Goal: Task Accomplishment & Management: Manage account settings

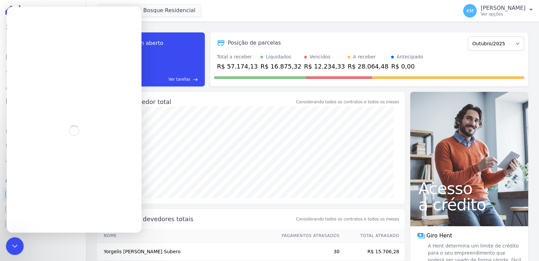
click at [16, 247] on icon "Encerramento do Messenger da Intercom" at bounding box center [14, 245] width 8 height 8
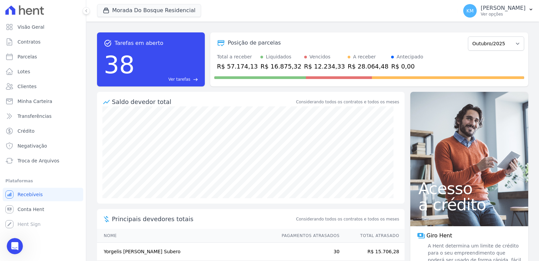
scroll to position [7291, 0]
click at [85, 9] on icon at bounding box center [86, 11] width 4 height 4
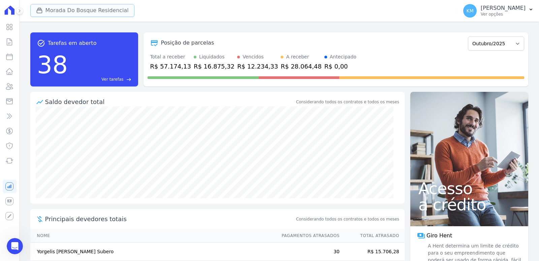
click at [55, 13] on button "Morada Do Bosque Residencial" at bounding box center [82, 10] width 104 height 13
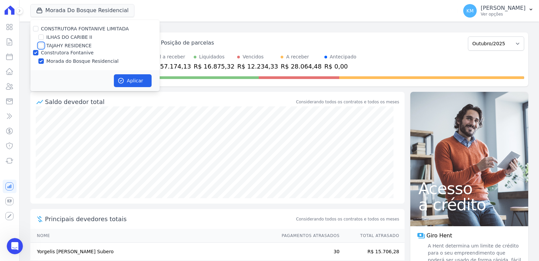
click at [40, 45] on input "TAJAHY RESIDENCE" at bounding box center [40, 45] width 5 height 5
checkbox input "true"
click at [35, 52] on input "Construtora Fontanive" at bounding box center [35, 52] width 5 height 5
checkbox input "false"
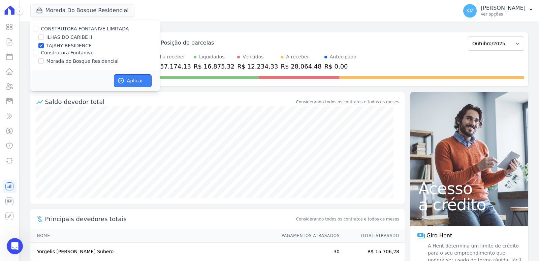
click at [134, 84] on button "Aplicar" at bounding box center [133, 80] width 38 height 13
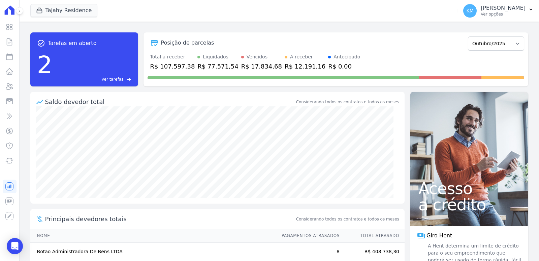
click at [8, 12] on icon at bounding box center [10, 9] width 10 height 9
click at [14, 10] on div at bounding box center [15, 11] width 7 height 22
click at [20, 11] on icon at bounding box center [20, 11] width 4 height 4
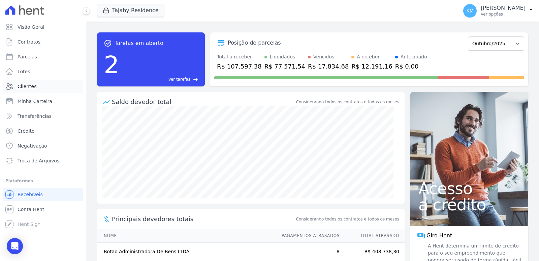
click at [30, 84] on span "Clientes" at bounding box center [27, 86] width 19 height 7
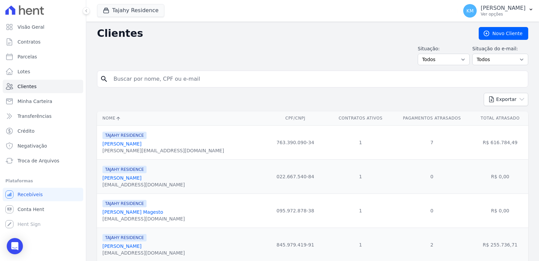
click at [157, 83] on input "search" at bounding box center [318, 78] width 416 height 13
click at [154, 82] on input "search" at bounding box center [318, 78] width 416 height 13
type input "bota"
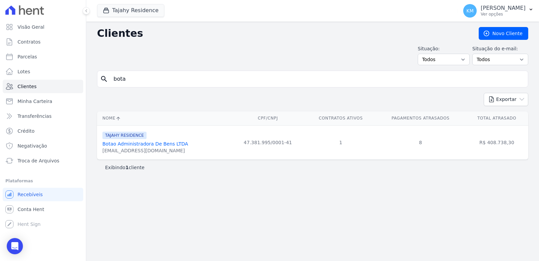
click at [137, 145] on link "Botao Administradora De Bens LTDA" at bounding box center [145, 143] width 86 height 5
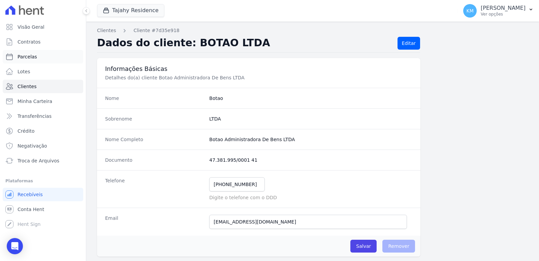
click at [35, 62] on link "Parcelas" at bounding box center [43, 56] width 81 height 13
click at [33, 60] on link "Parcelas" at bounding box center [43, 56] width 81 height 13
select select
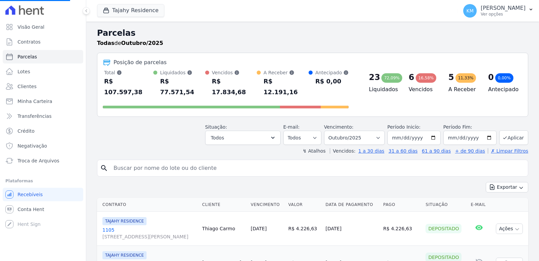
select select
click at [300, 161] on input "search" at bounding box center [318, 167] width 416 height 13
type input "805"
select select
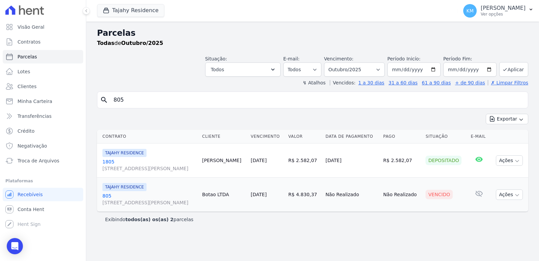
click at [103, 196] on link "805 [STREET_ADDRESS][PERSON_NAME]" at bounding box center [149, 198] width 94 height 13
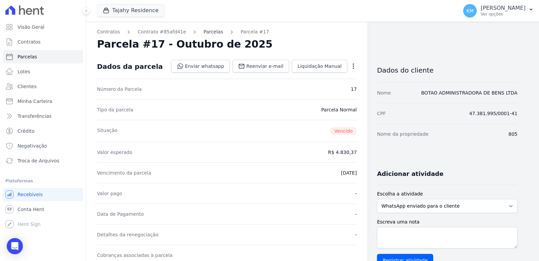
click at [204, 34] on link "Parcelas" at bounding box center [214, 31] width 20 height 7
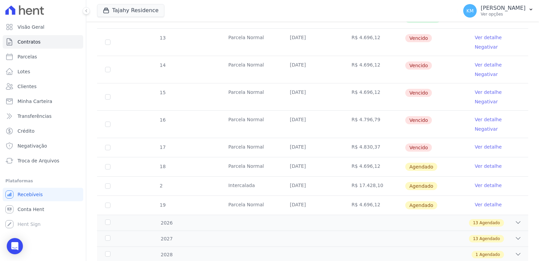
scroll to position [247, 0]
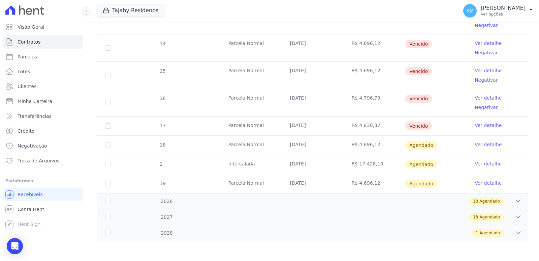
click at [479, 126] on link "Ver detalhe" at bounding box center [488, 125] width 27 height 7
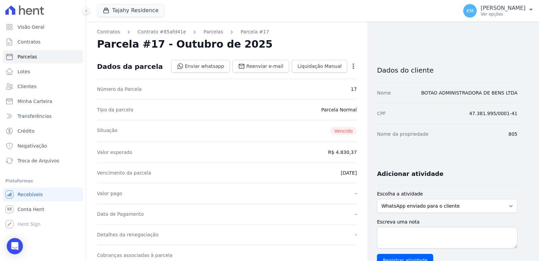
click at [353, 68] on icon "button" at bounding box center [353, 66] width 7 height 7
click at [328, 89] on link "Cancelar Cobrança" at bounding box center [324, 87] width 59 height 12
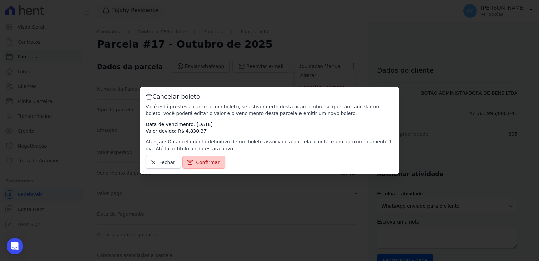
click at [216, 165] on link "Confirmar" at bounding box center [203, 162] width 43 height 13
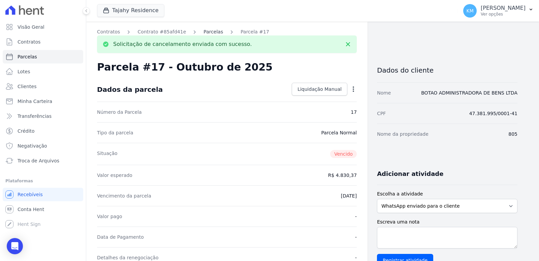
click at [204, 32] on link "Parcelas" at bounding box center [214, 31] width 20 height 7
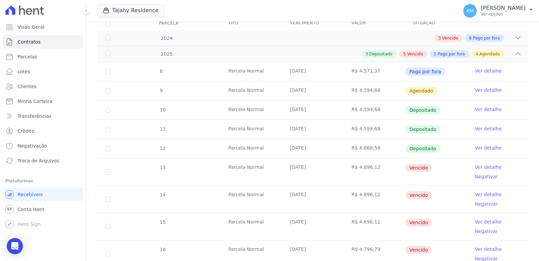
scroll to position [202, 0]
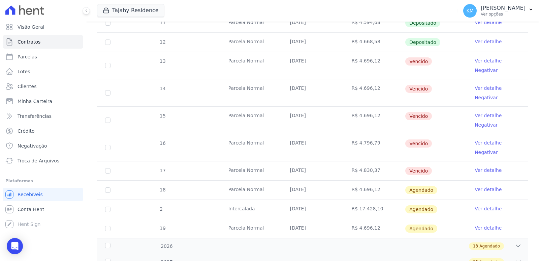
click at [487, 143] on link "Ver detalhe" at bounding box center [488, 142] width 27 height 7
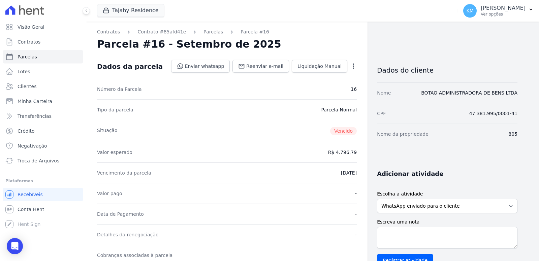
click at [354, 69] on div "Open options" at bounding box center [353, 67] width 7 height 8
click at [353, 68] on icon "button" at bounding box center [353, 65] width 1 height 5
click at [326, 85] on link "Cancelar Cobrança" at bounding box center [324, 87] width 59 height 12
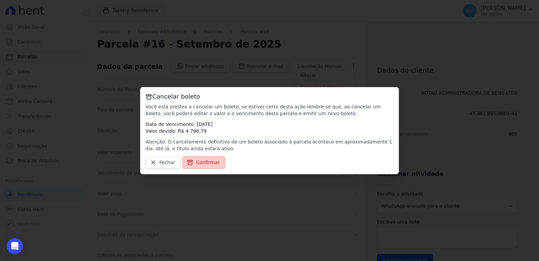
click at [212, 163] on span "Confirmar" at bounding box center [208, 162] width 24 height 7
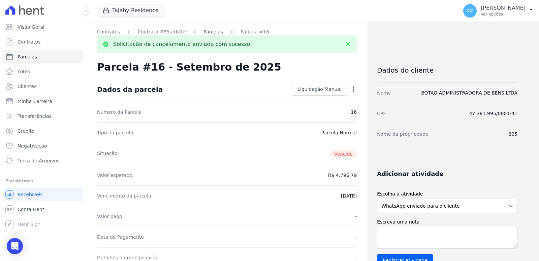
click at [206, 30] on link "Parcelas" at bounding box center [214, 31] width 20 height 7
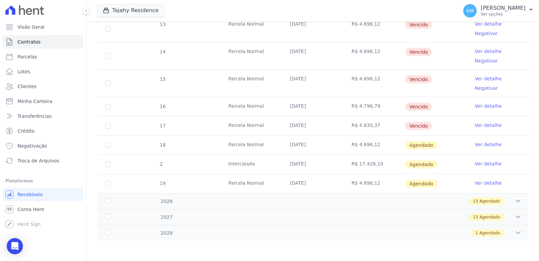
scroll to position [205, 0]
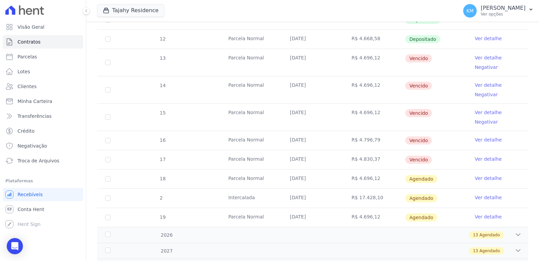
click at [483, 109] on link "Ver detalhe" at bounding box center [488, 112] width 27 height 7
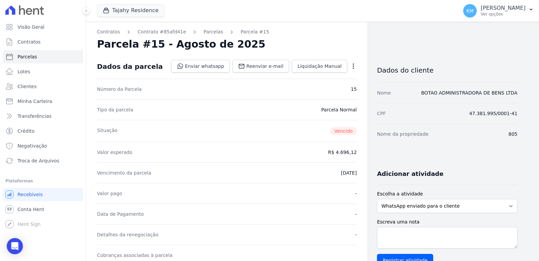
click at [355, 68] on icon "button" at bounding box center [353, 66] width 7 height 7
click at [326, 89] on link "Cancelar Cobrança" at bounding box center [324, 87] width 59 height 12
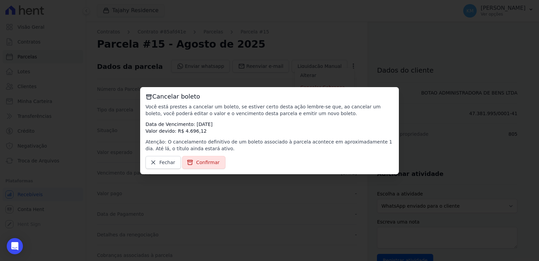
click at [209, 167] on link "Confirmar" at bounding box center [203, 162] width 43 height 13
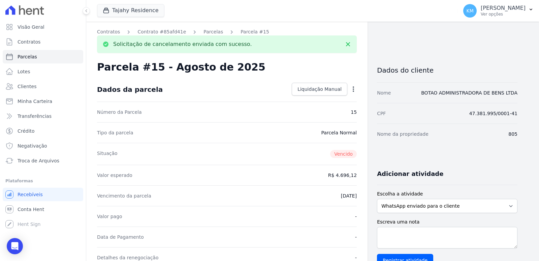
click at [204, 33] on link "Parcelas" at bounding box center [214, 31] width 20 height 7
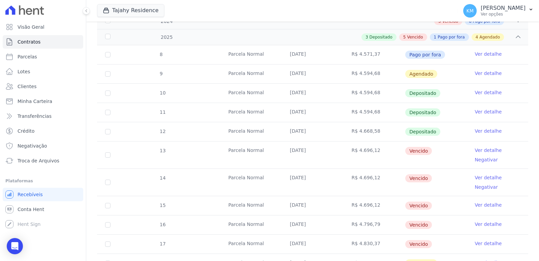
scroll to position [202, 0]
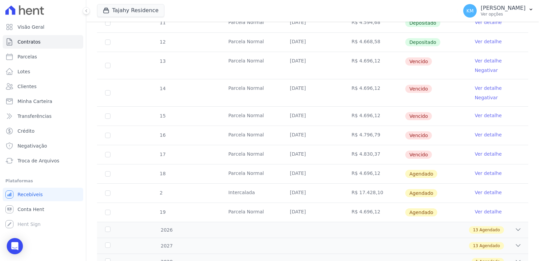
click at [491, 87] on link "Ver detalhe" at bounding box center [488, 88] width 27 height 7
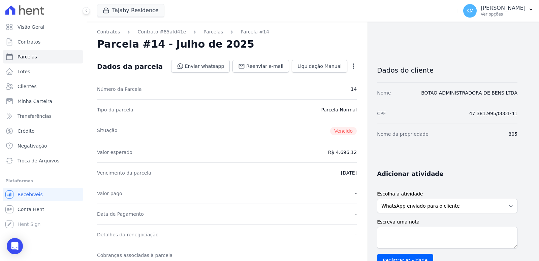
click at [351, 60] on dd "Enviar whatsapp Registrar envio de WhatsApp Caso o envio da mensagem via WhatsA…" at bounding box center [264, 66] width 186 height 13
click at [351, 68] on icon "button" at bounding box center [353, 66] width 7 height 7
click at [313, 86] on link "Cancelar Cobrança" at bounding box center [324, 87] width 59 height 12
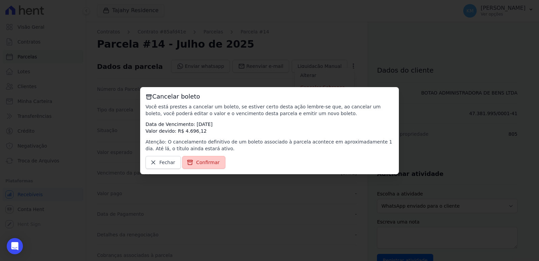
click at [203, 167] on link "Confirmar" at bounding box center [203, 162] width 43 height 13
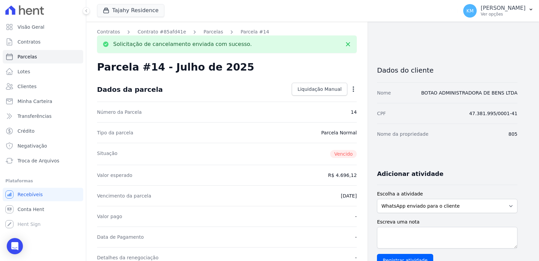
click at [204, 32] on link "Parcelas" at bounding box center [214, 31] width 20 height 7
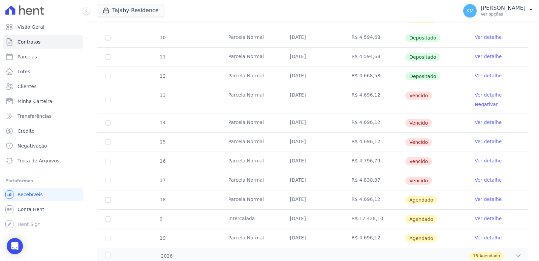
scroll to position [169, 0]
click at [486, 94] on link "Ver detalhe" at bounding box center [488, 94] width 27 height 7
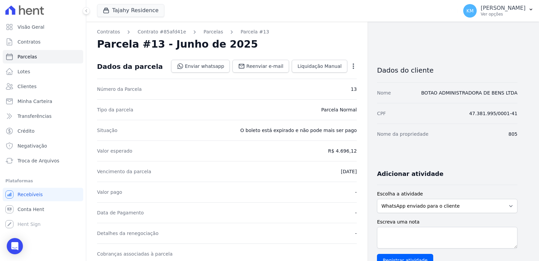
click at [353, 64] on icon "button" at bounding box center [353, 65] width 1 height 5
click at [319, 87] on link "Cancelar Cobrança" at bounding box center [324, 87] width 59 height 12
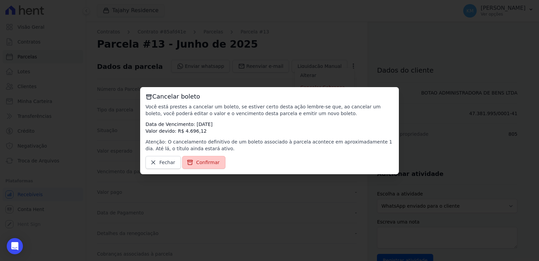
click at [200, 164] on span "Confirmar" at bounding box center [208, 162] width 24 height 7
